Goal: Browse casually

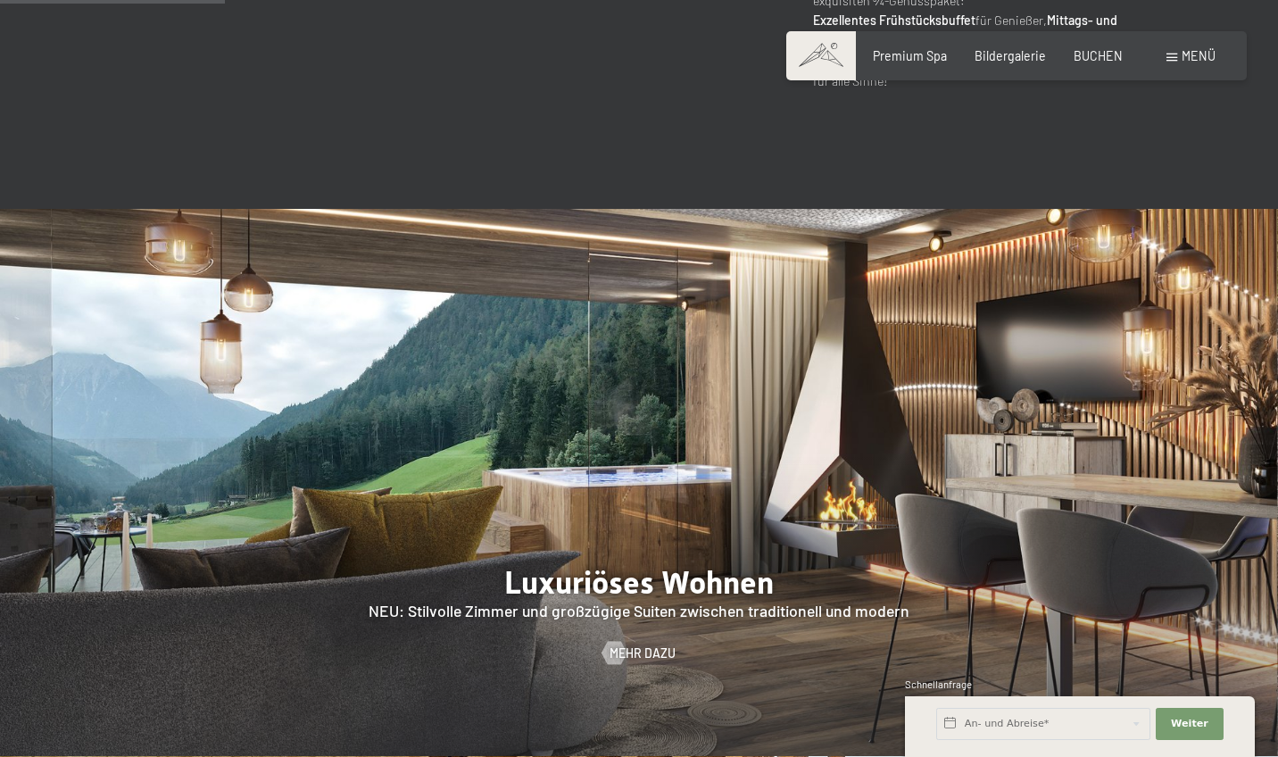
scroll to position [1385, 0]
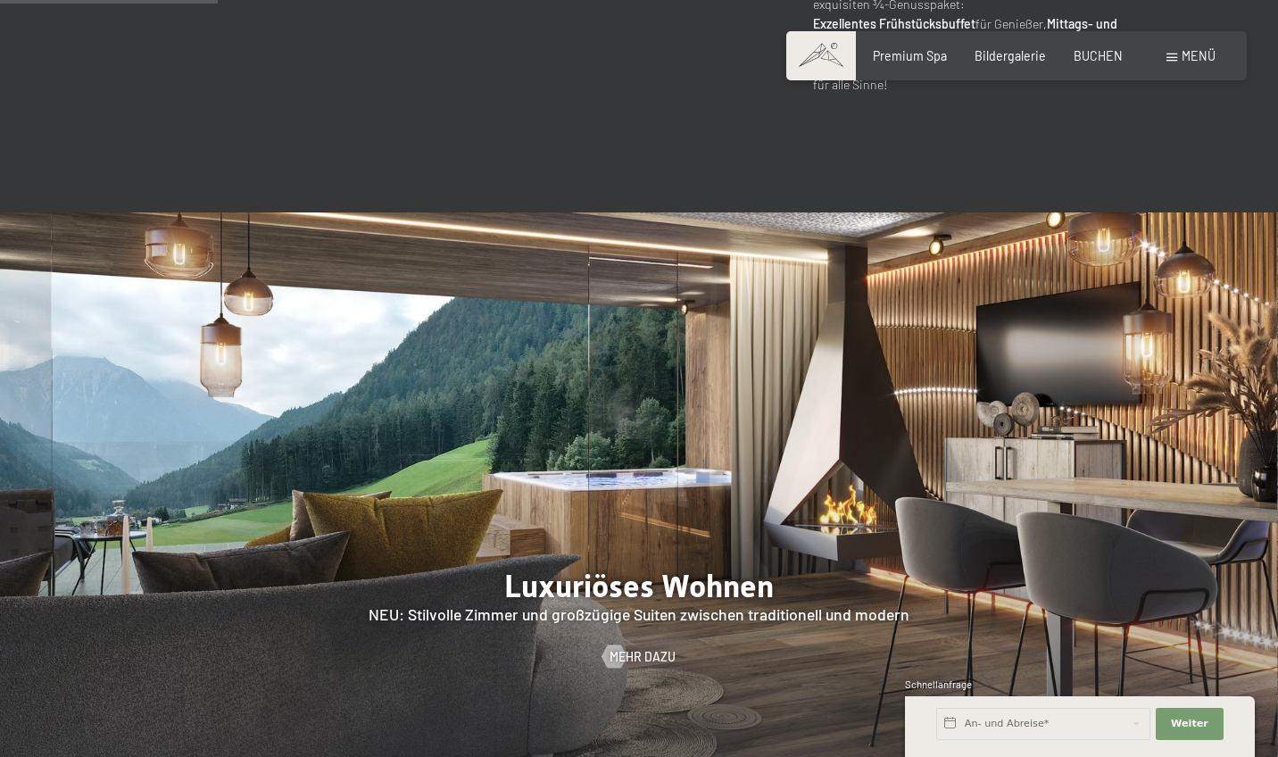
click at [869, 419] on img at bounding box center [639, 485] width 1278 height 547
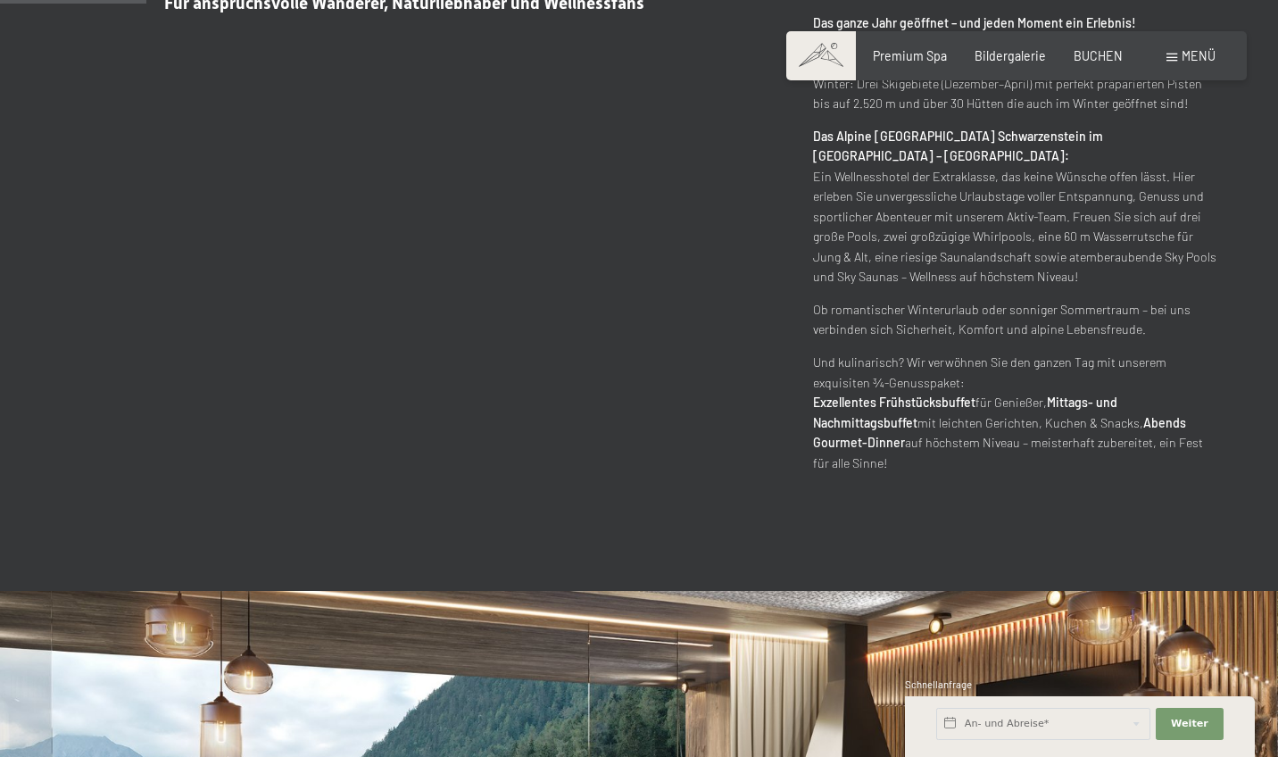
scroll to position [841, 0]
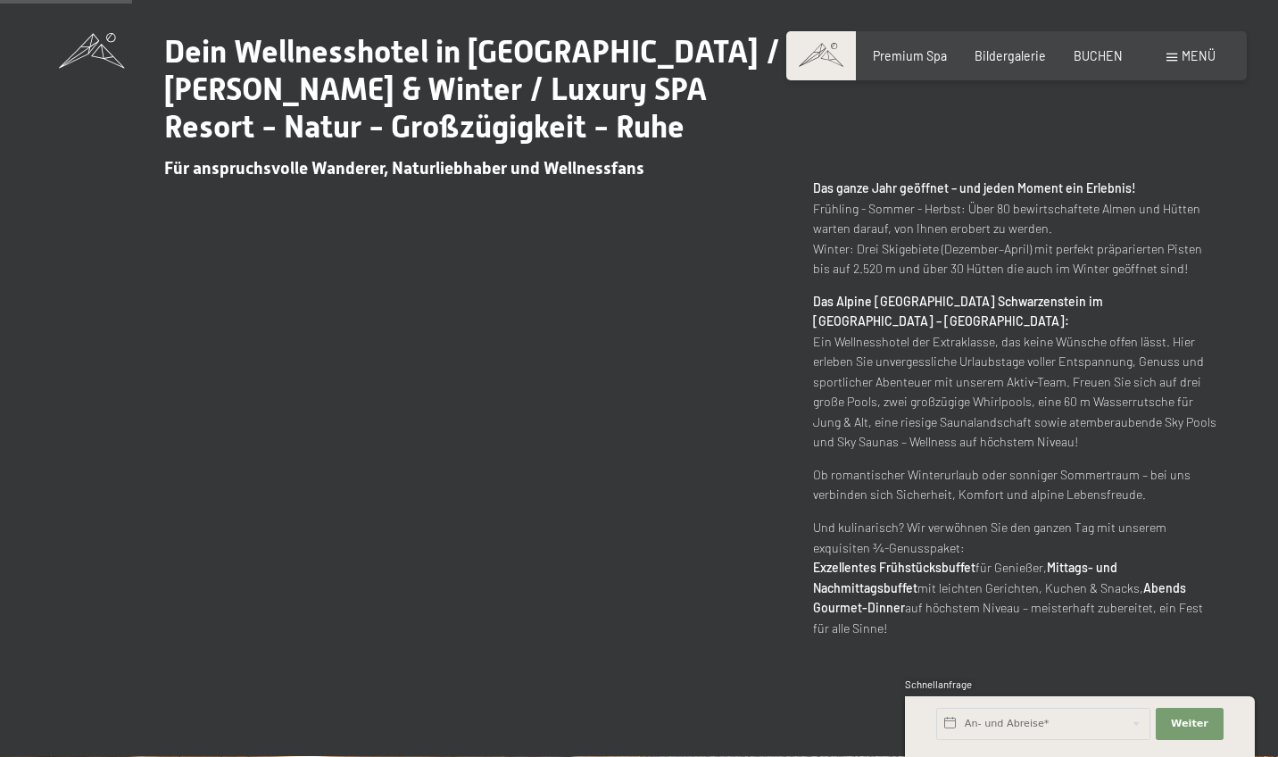
click at [859, 623] on div "Dein Wellnesshotel in [GEOGRAPHIC_DATA] / [PERSON_NAME] & Winter / Luxury SPA R…" at bounding box center [639, 335] width 1278 height 840
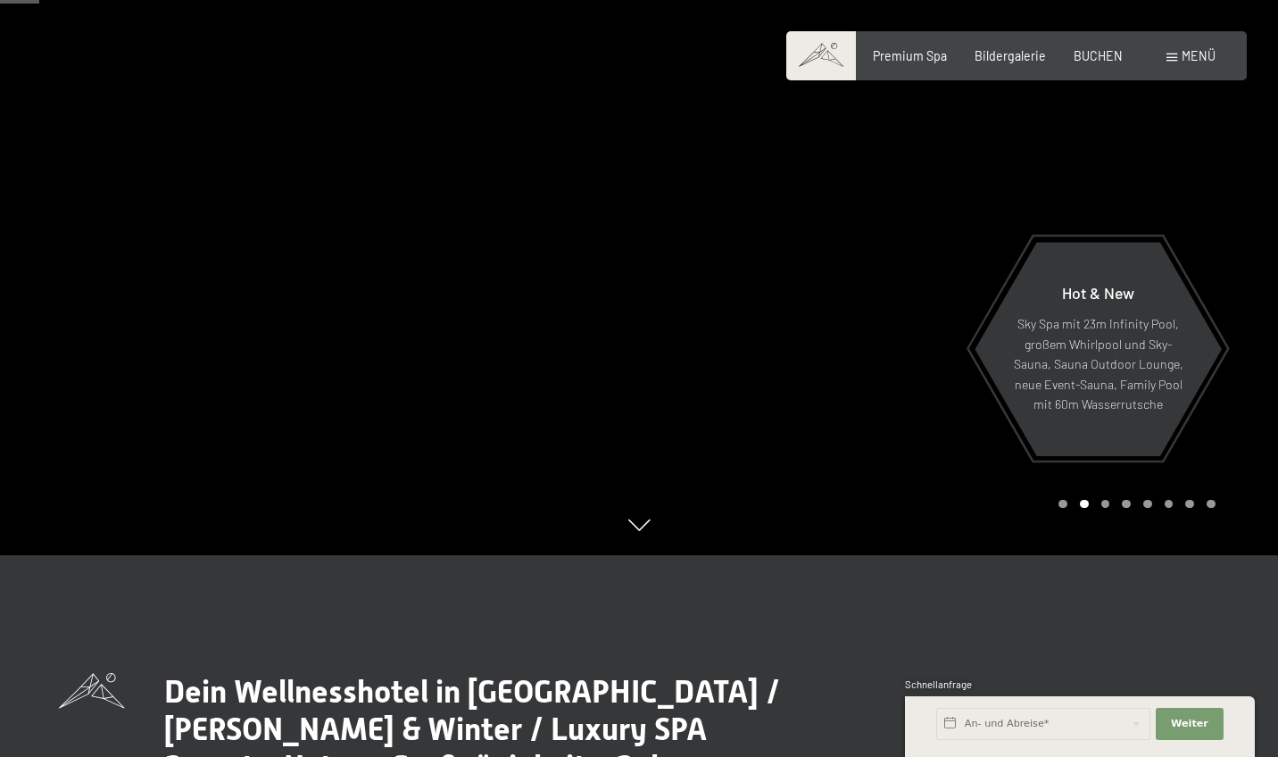
scroll to position [155, 0]
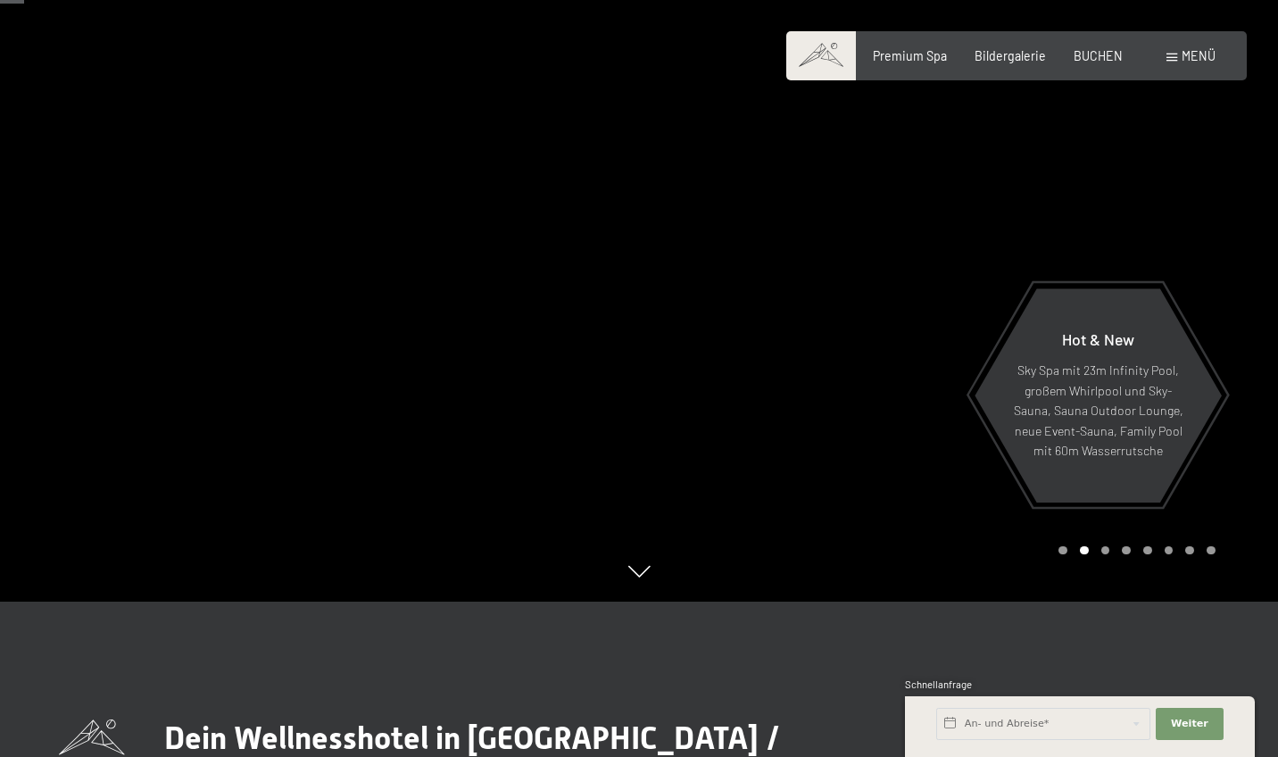
click at [773, 470] on div at bounding box center [958, 223] width 639 height 757
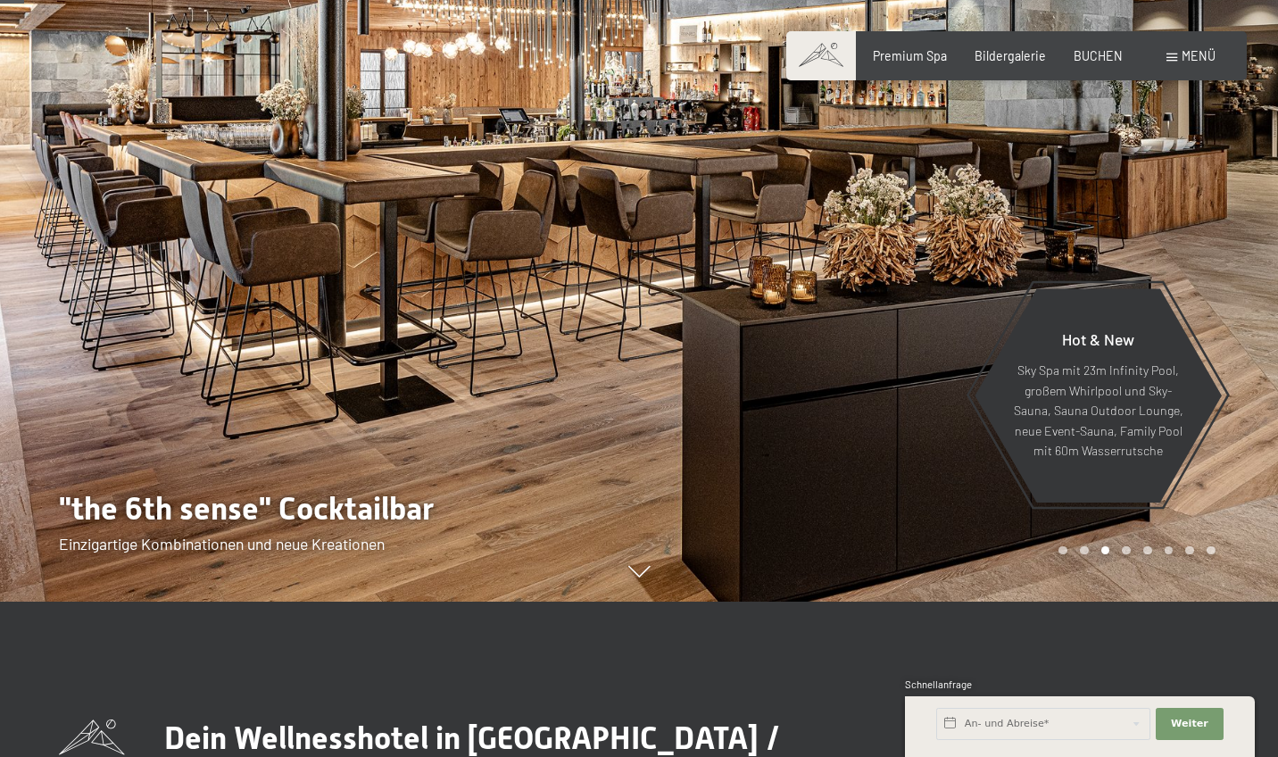
click at [771, 468] on div at bounding box center [958, 223] width 639 height 757
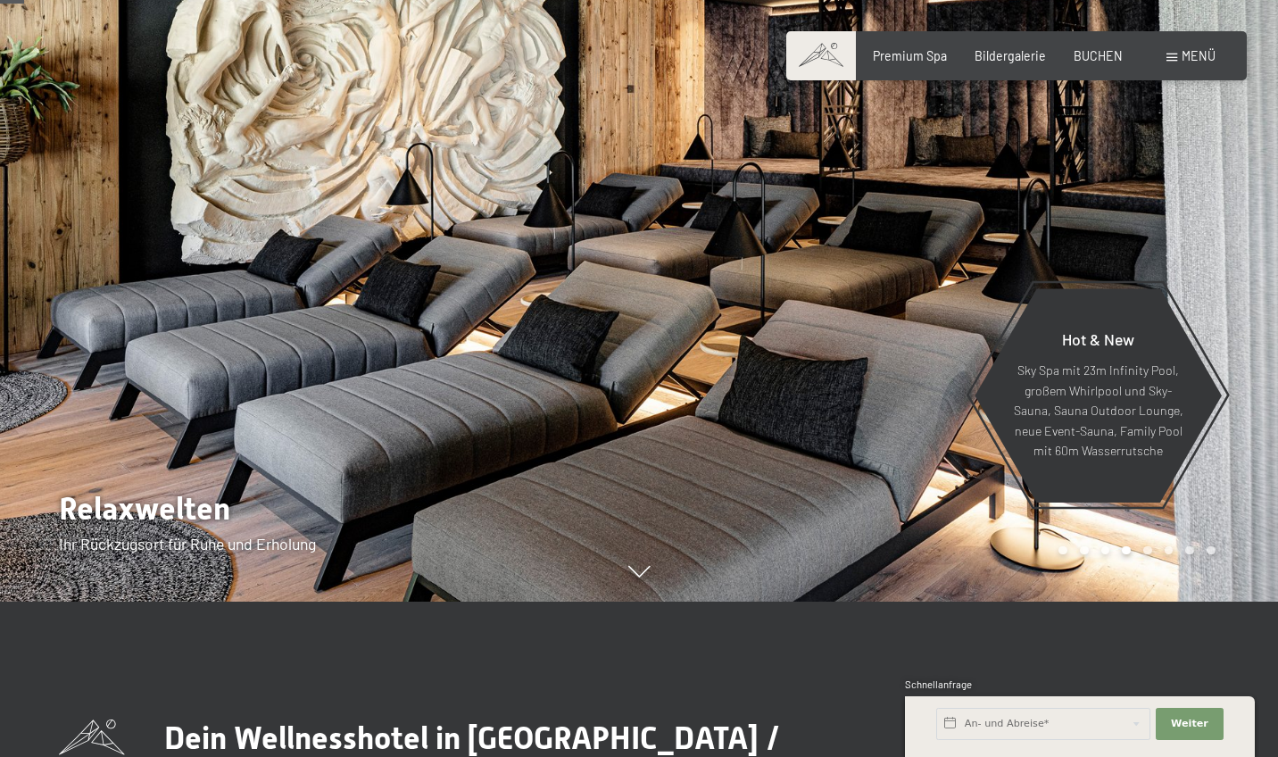
click at [771, 468] on div at bounding box center [958, 223] width 639 height 757
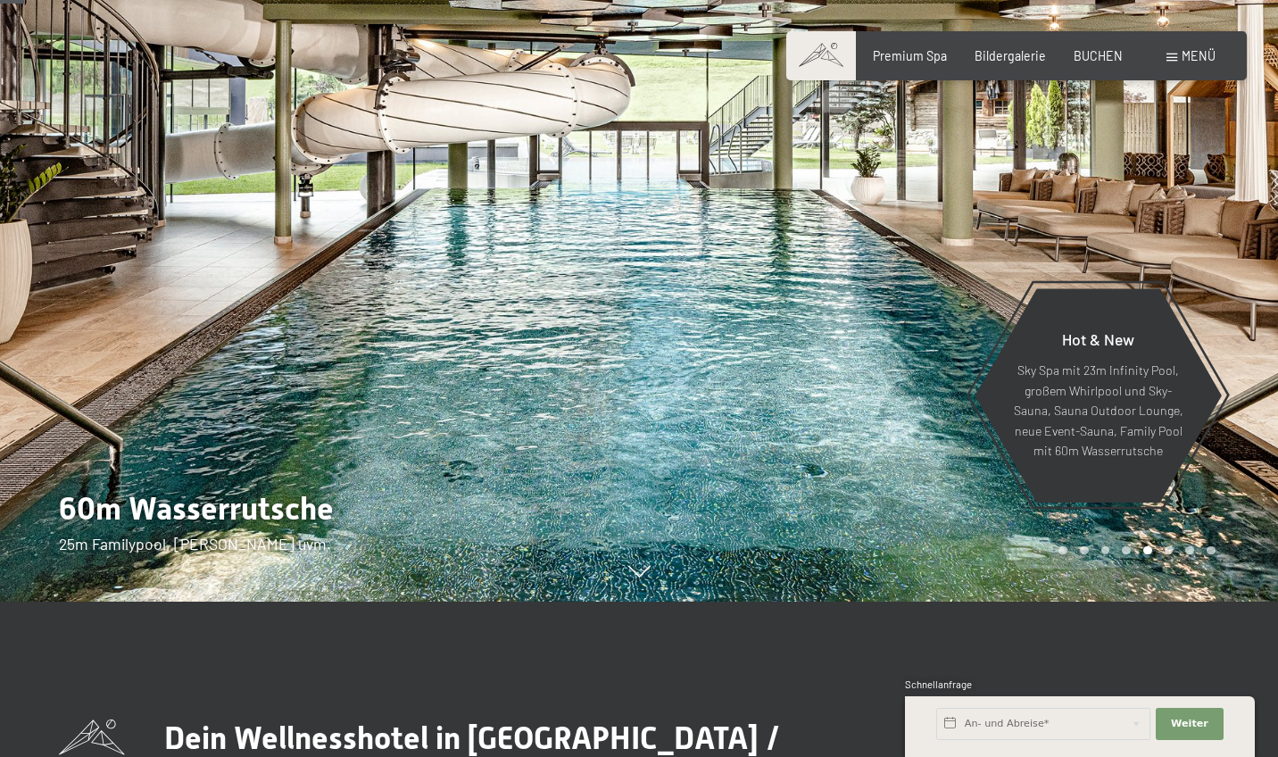
click at [771, 468] on div at bounding box center [958, 223] width 639 height 757
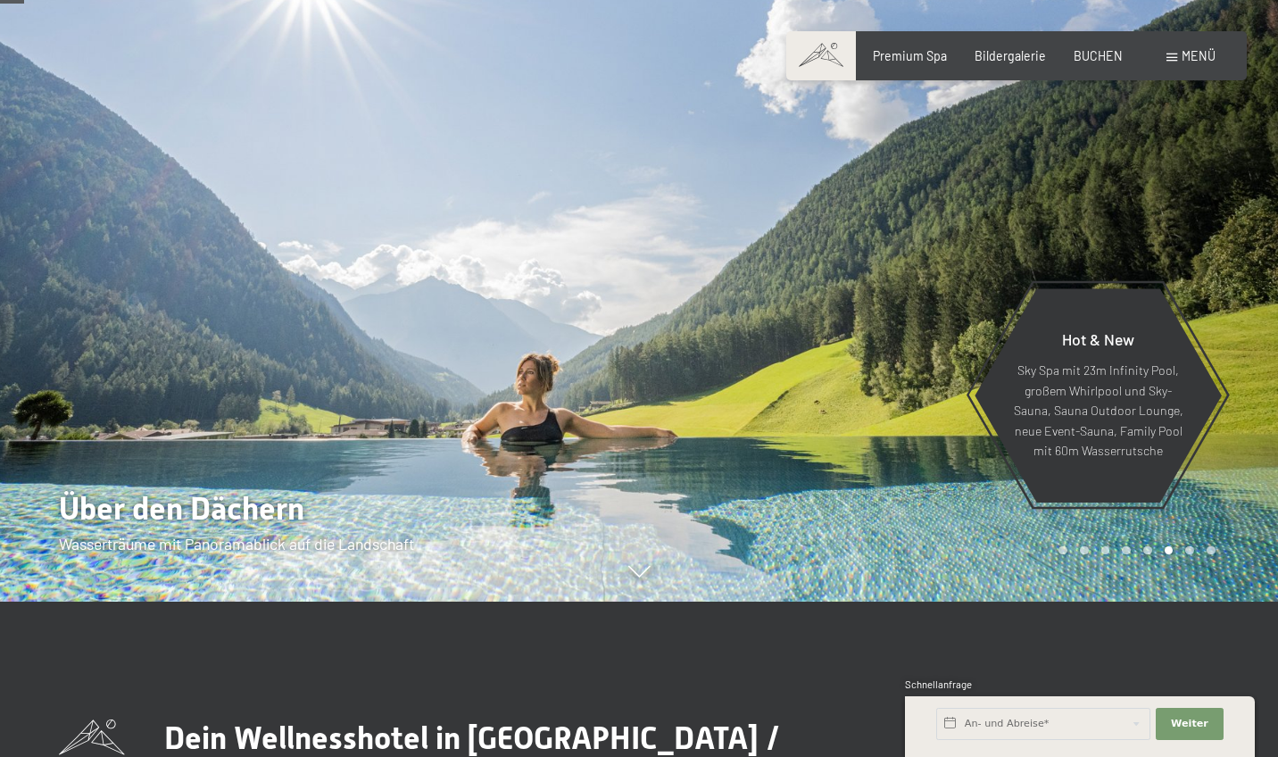
click at [771, 468] on div at bounding box center [958, 223] width 639 height 757
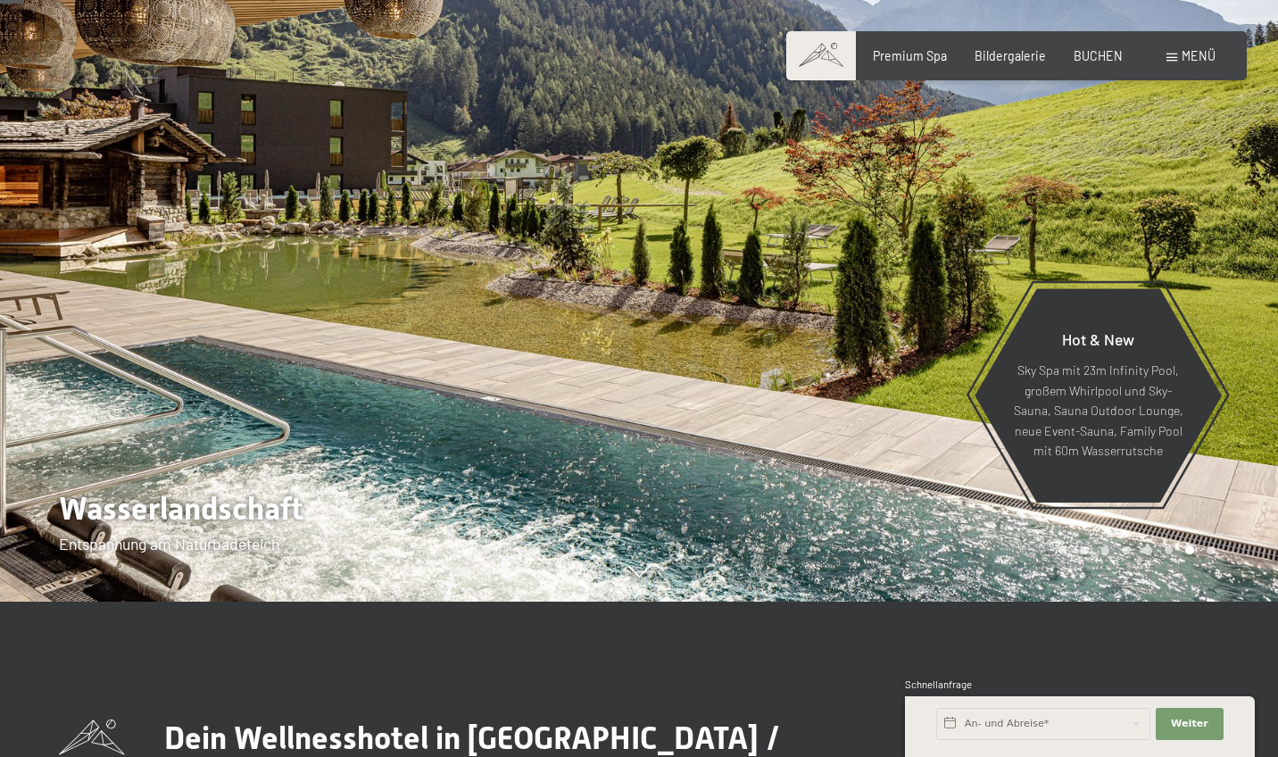
click at [771, 468] on div at bounding box center [958, 223] width 639 height 757
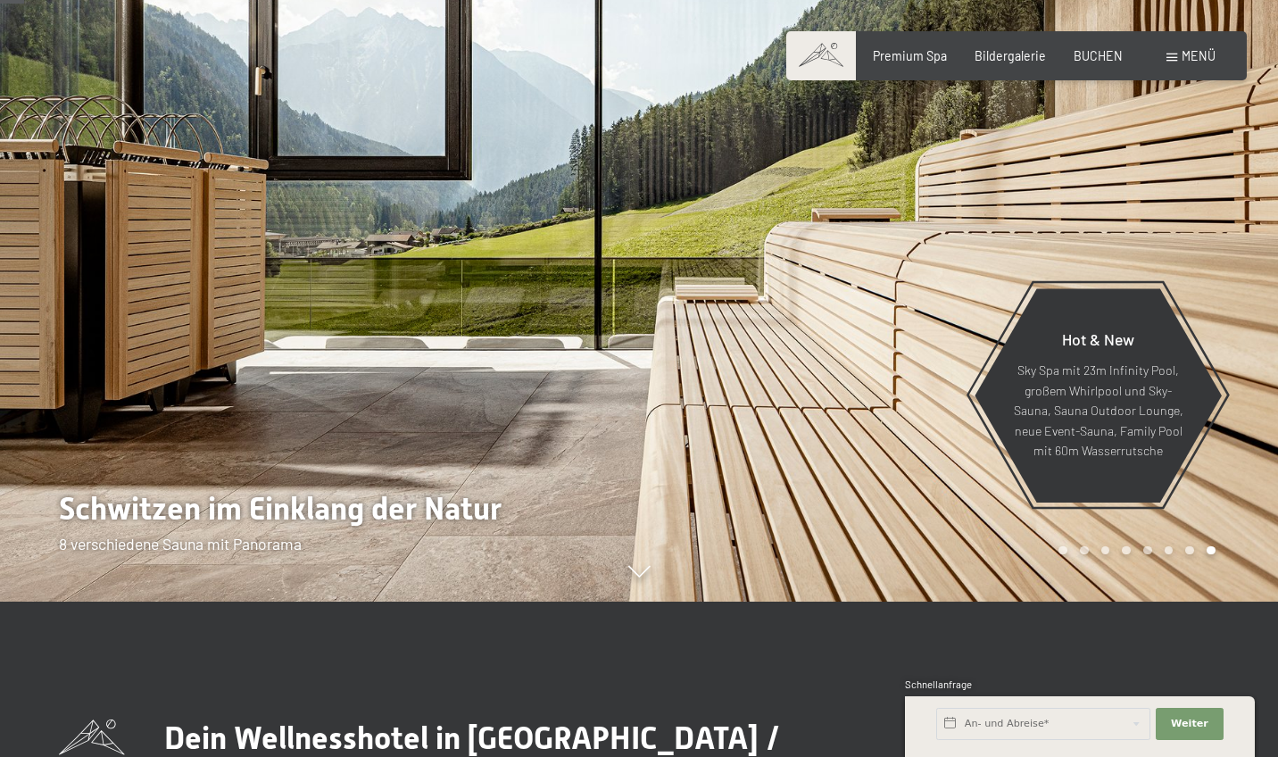
click at [771, 468] on div at bounding box center [958, 223] width 639 height 757
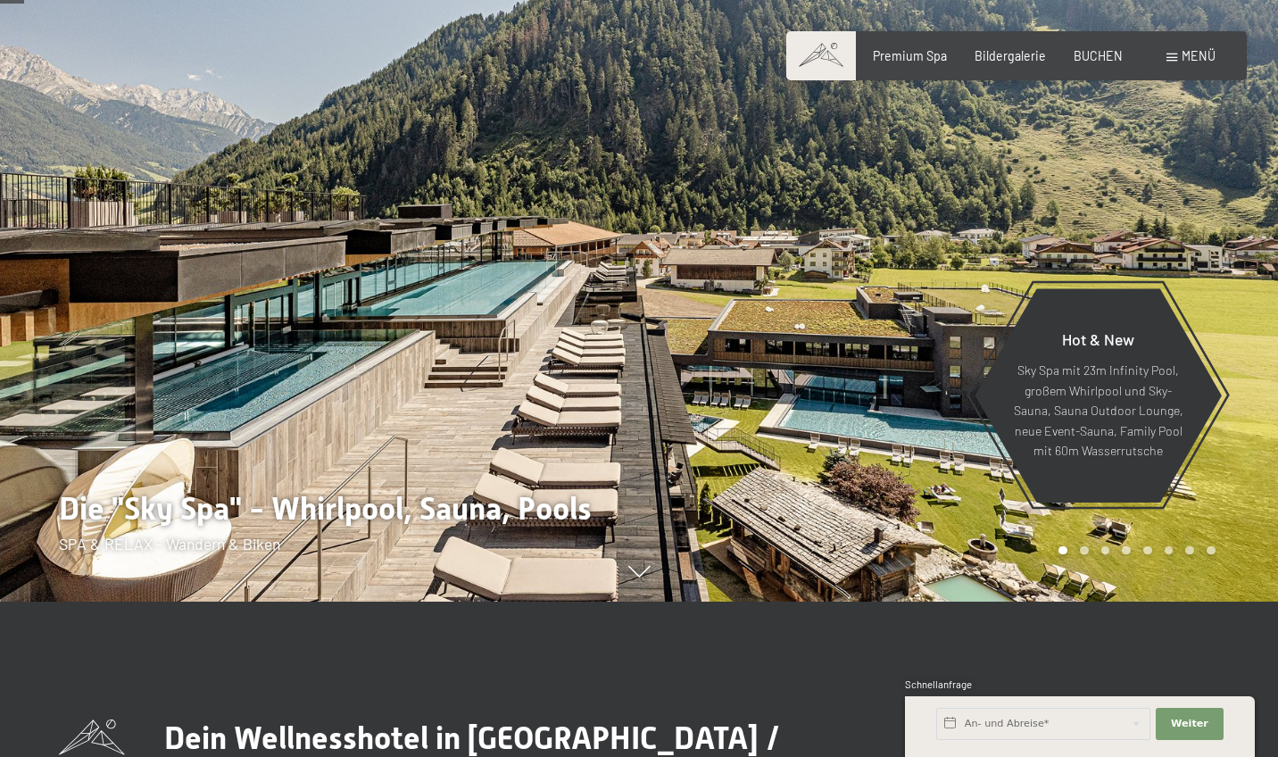
click at [771, 468] on div at bounding box center [958, 223] width 639 height 757
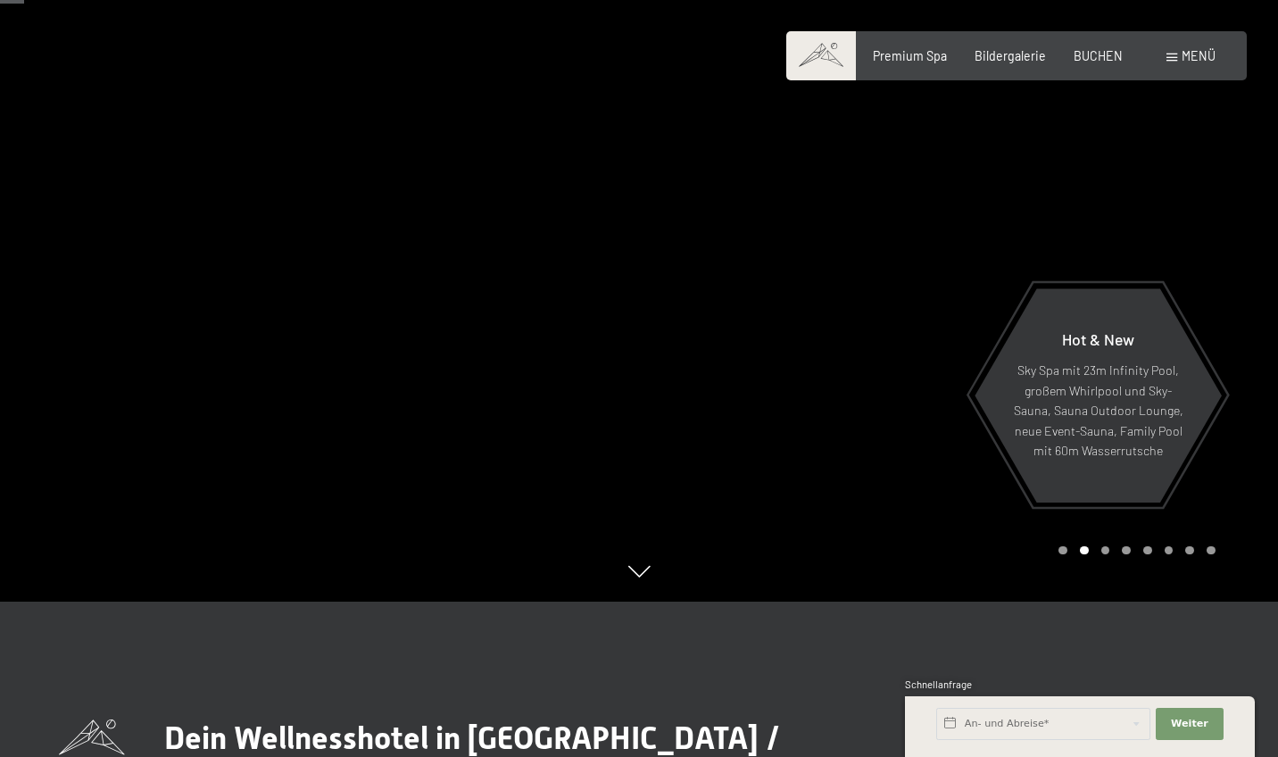
click at [771, 468] on div at bounding box center [958, 223] width 639 height 757
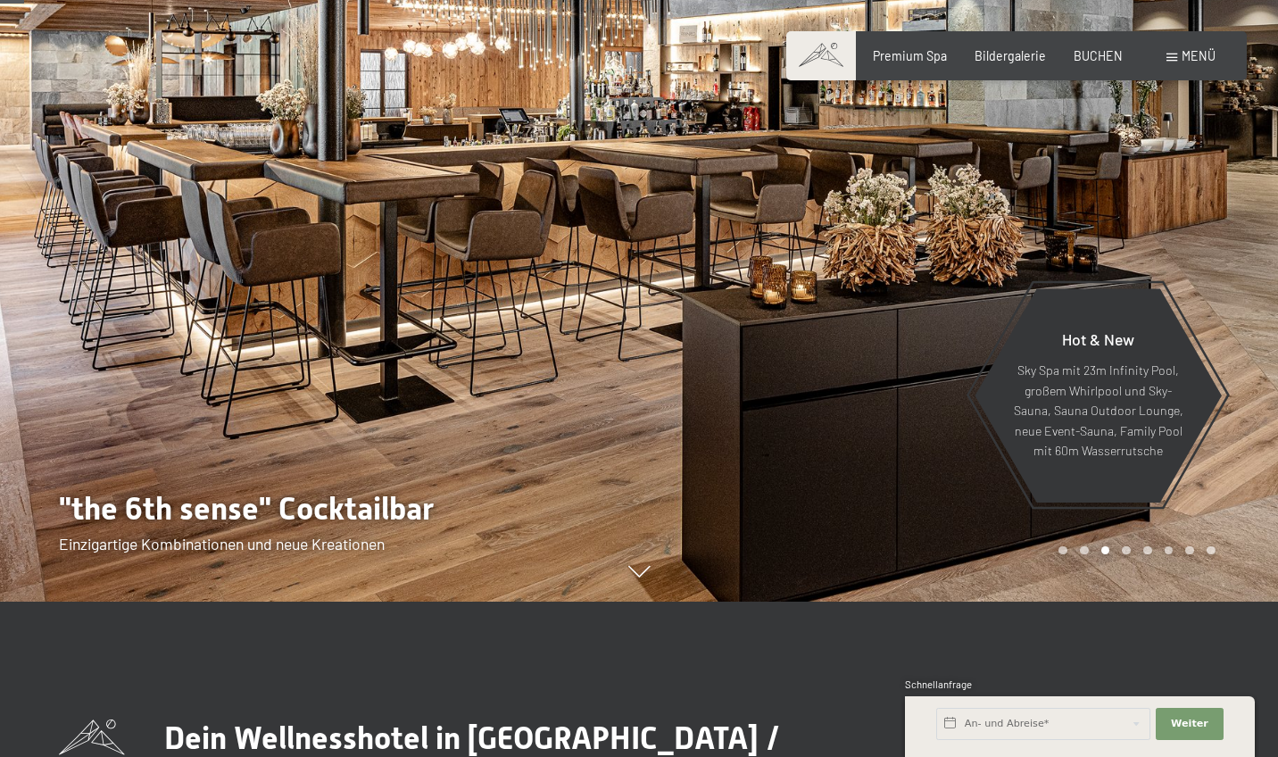
click at [771, 468] on div at bounding box center [958, 223] width 639 height 757
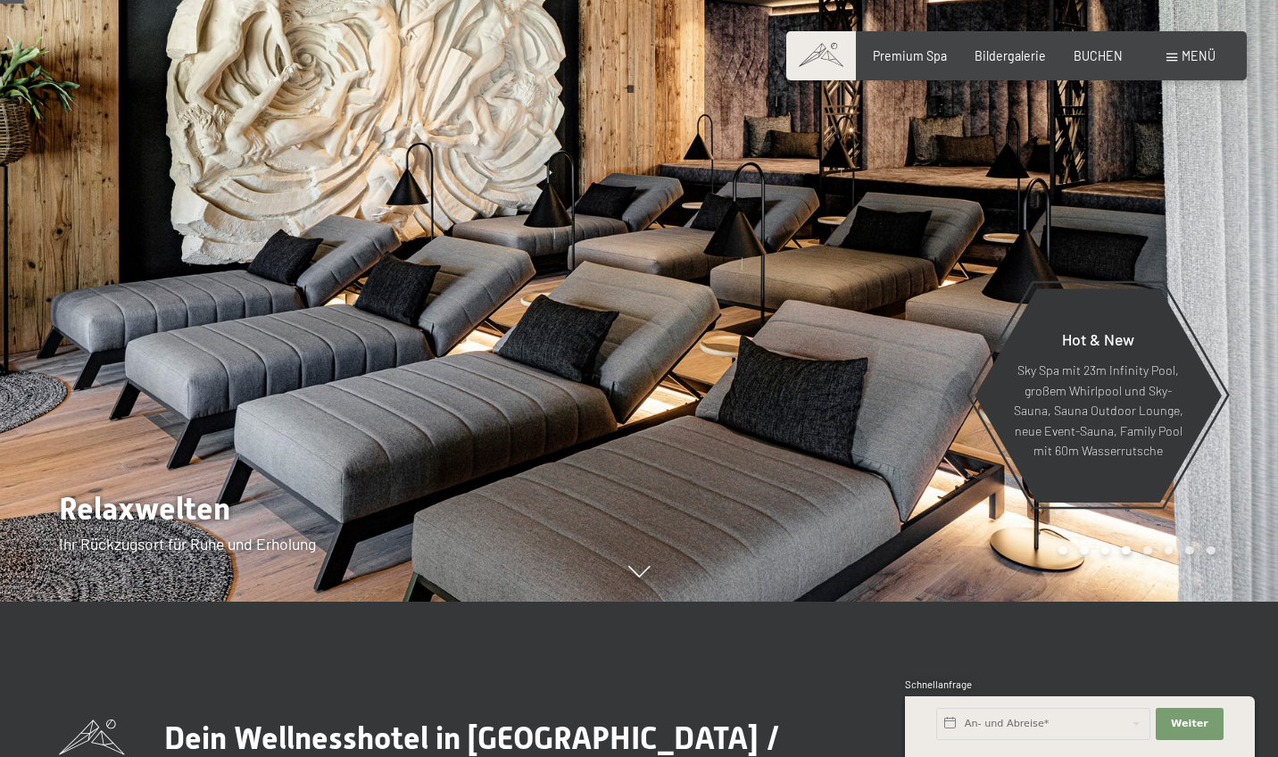
click at [771, 468] on div at bounding box center [958, 223] width 639 height 757
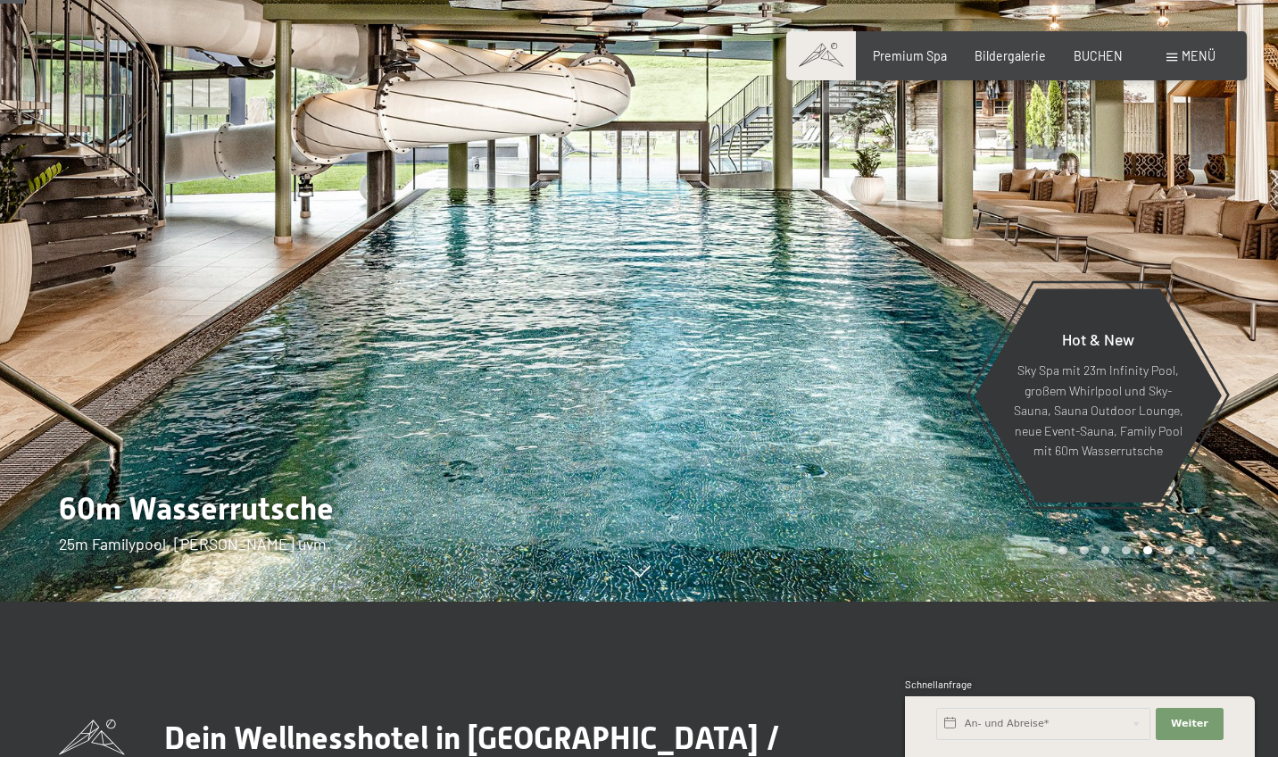
click at [771, 468] on div at bounding box center [958, 223] width 639 height 757
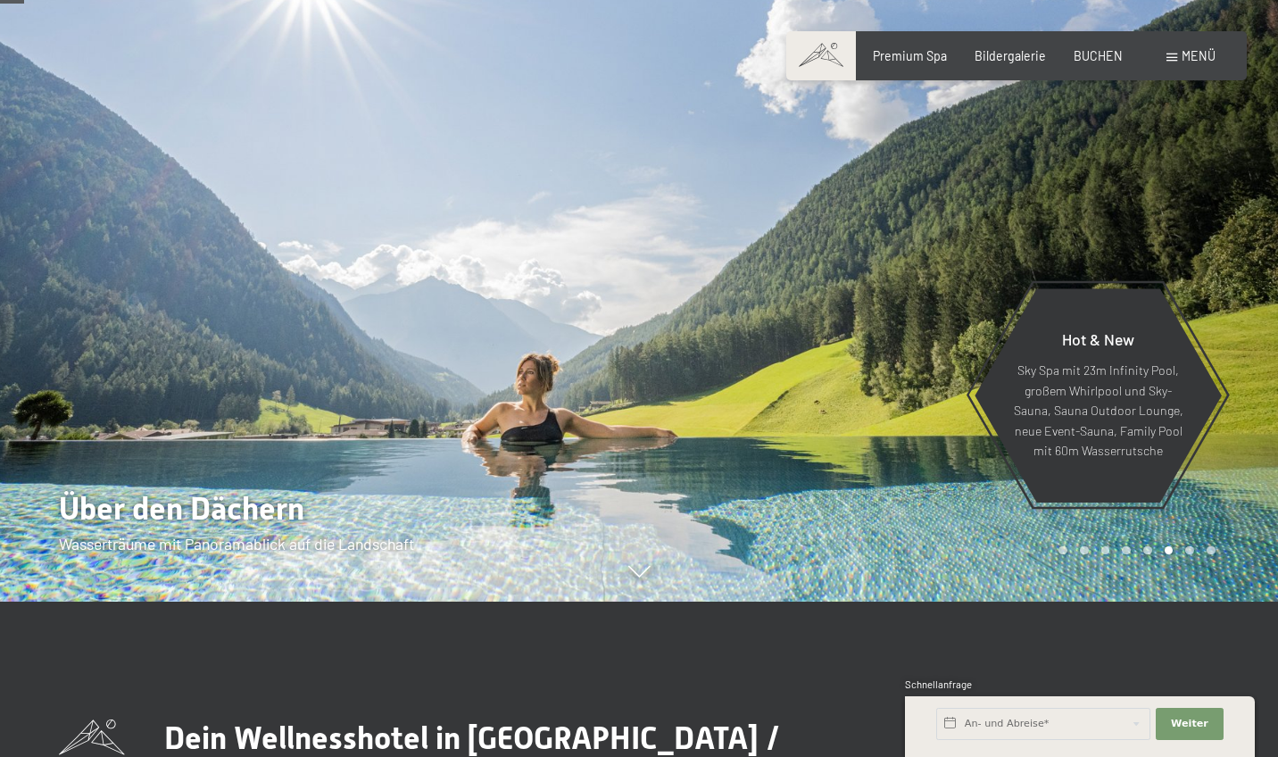
click at [771, 468] on div at bounding box center [958, 223] width 639 height 757
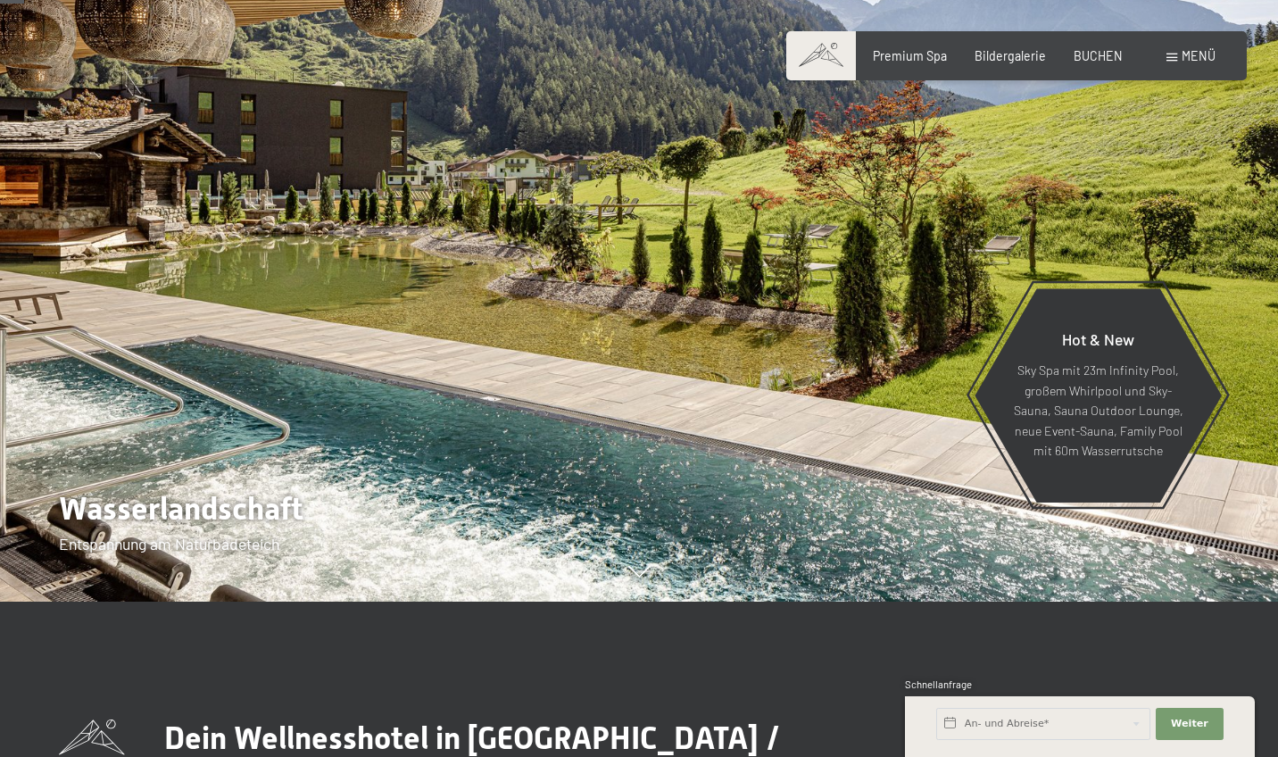
click at [771, 468] on div at bounding box center [958, 223] width 639 height 757
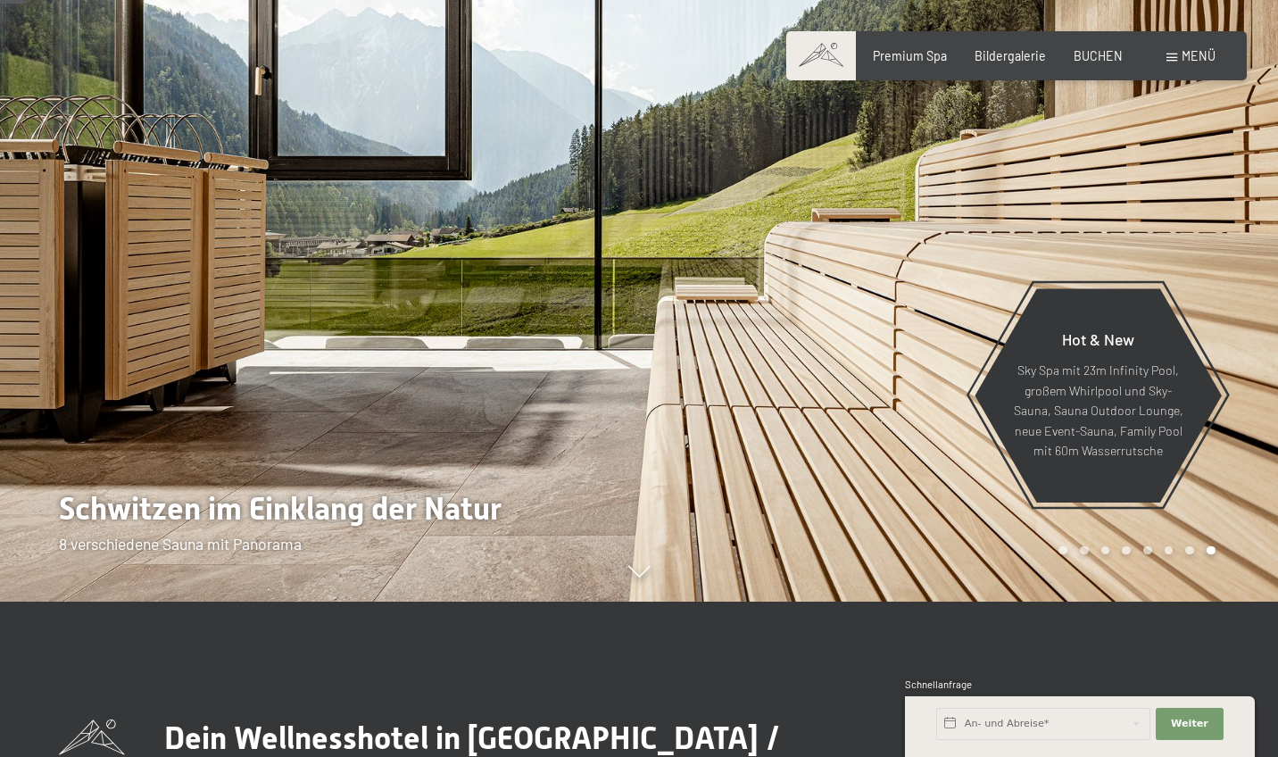
click at [771, 468] on div at bounding box center [958, 223] width 639 height 757
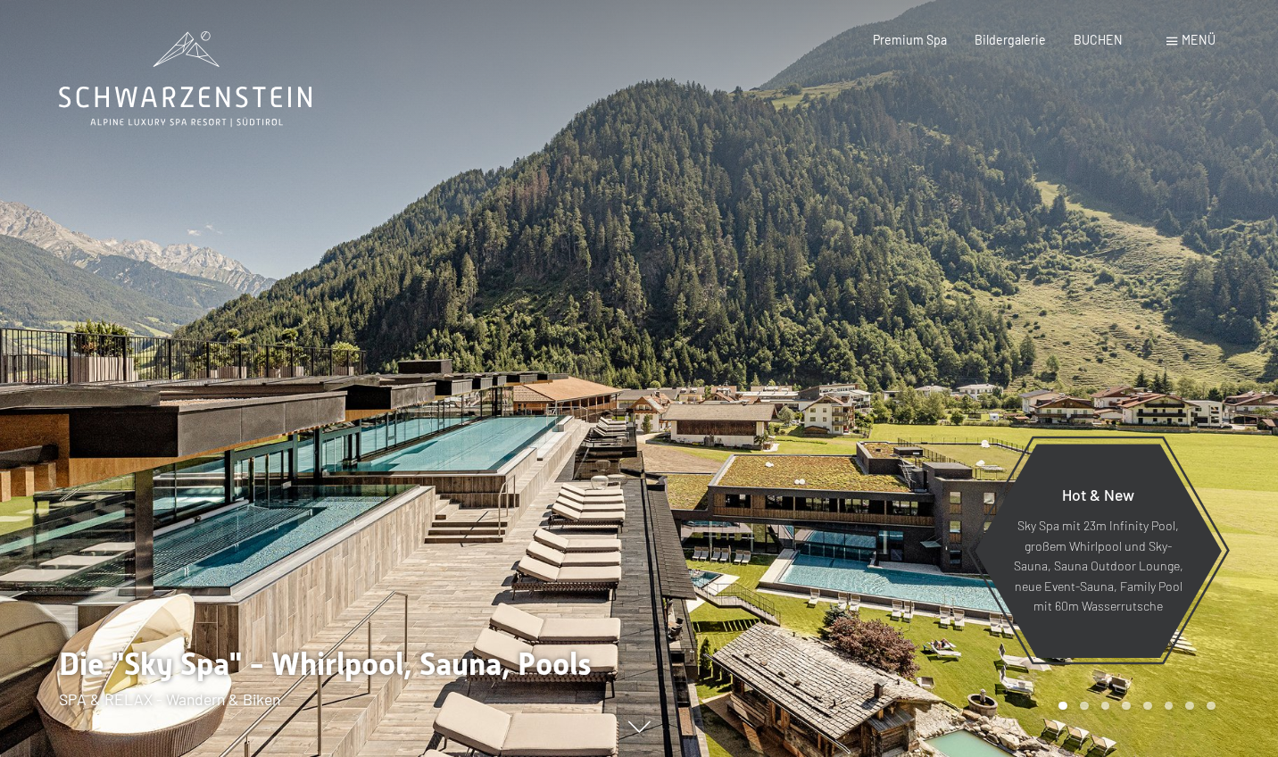
scroll to position [0, 0]
